Goal: Check status: Check status

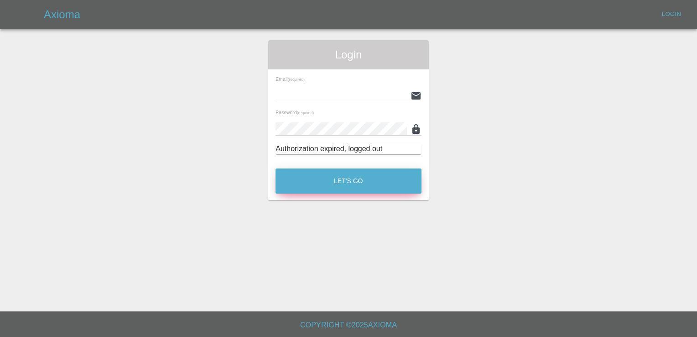
type input "[PERSON_NAME][EMAIL_ADDRESS][PERSON_NAME][DOMAIN_NAME]"
click at [323, 190] on button "Let's Go" at bounding box center [349, 180] width 146 height 25
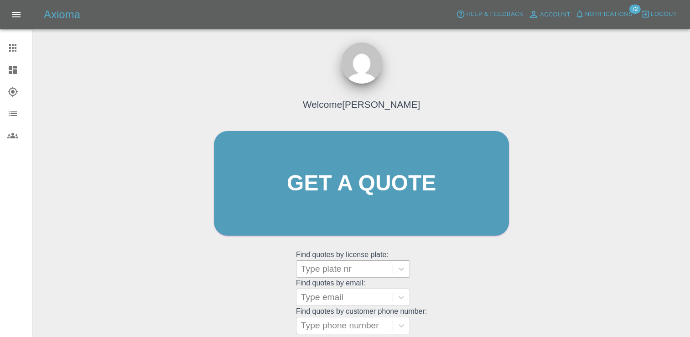
click at [359, 261] on div "Type plate nr" at bounding box center [345, 269] width 96 height 16
paste input "DW25MMK"
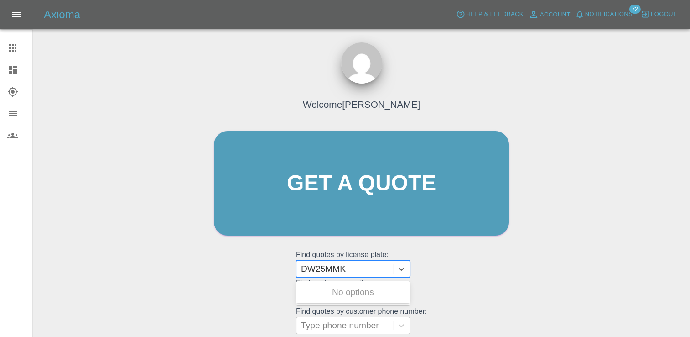
type input "DW25MMK"
click at [374, 298] on div "DW25MMK, Finished" at bounding box center [353, 292] width 114 height 18
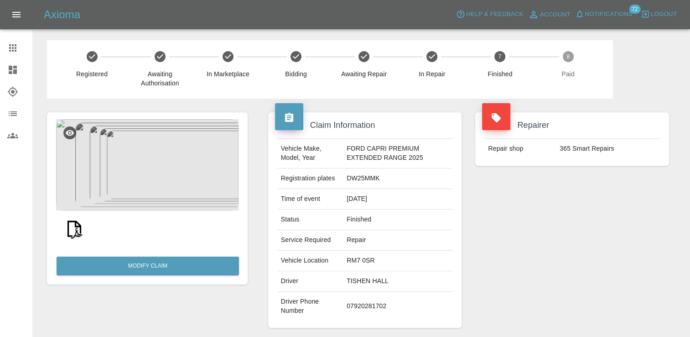
click at [161, 158] on img at bounding box center [147, 164] width 182 height 91
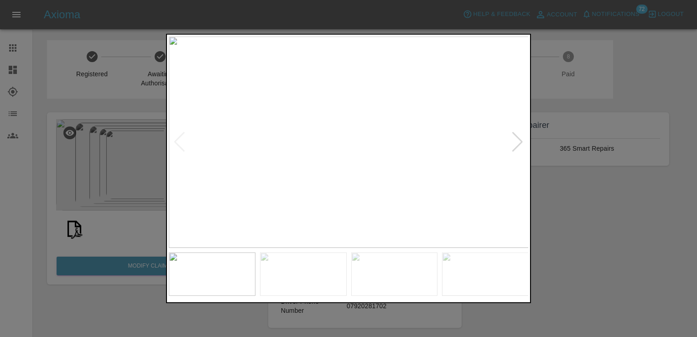
click at [517, 145] on div at bounding box center [517, 142] width 12 height 20
click at [517, 144] on div at bounding box center [517, 142] width 12 height 20
click at [517, 144] on img at bounding box center [349, 141] width 360 height 211
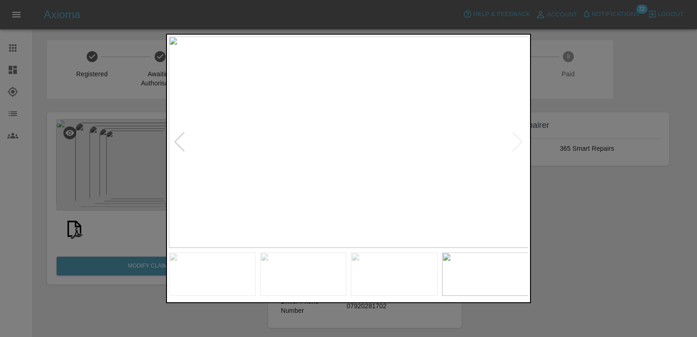
click at [516, 140] on img at bounding box center [349, 141] width 360 height 211
click at [582, 271] on div at bounding box center [348, 168] width 697 height 337
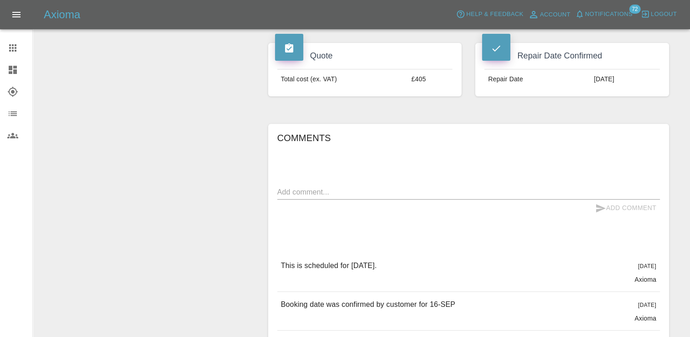
scroll to position [411, 0]
